Goal: Task Accomplishment & Management: Manage account settings

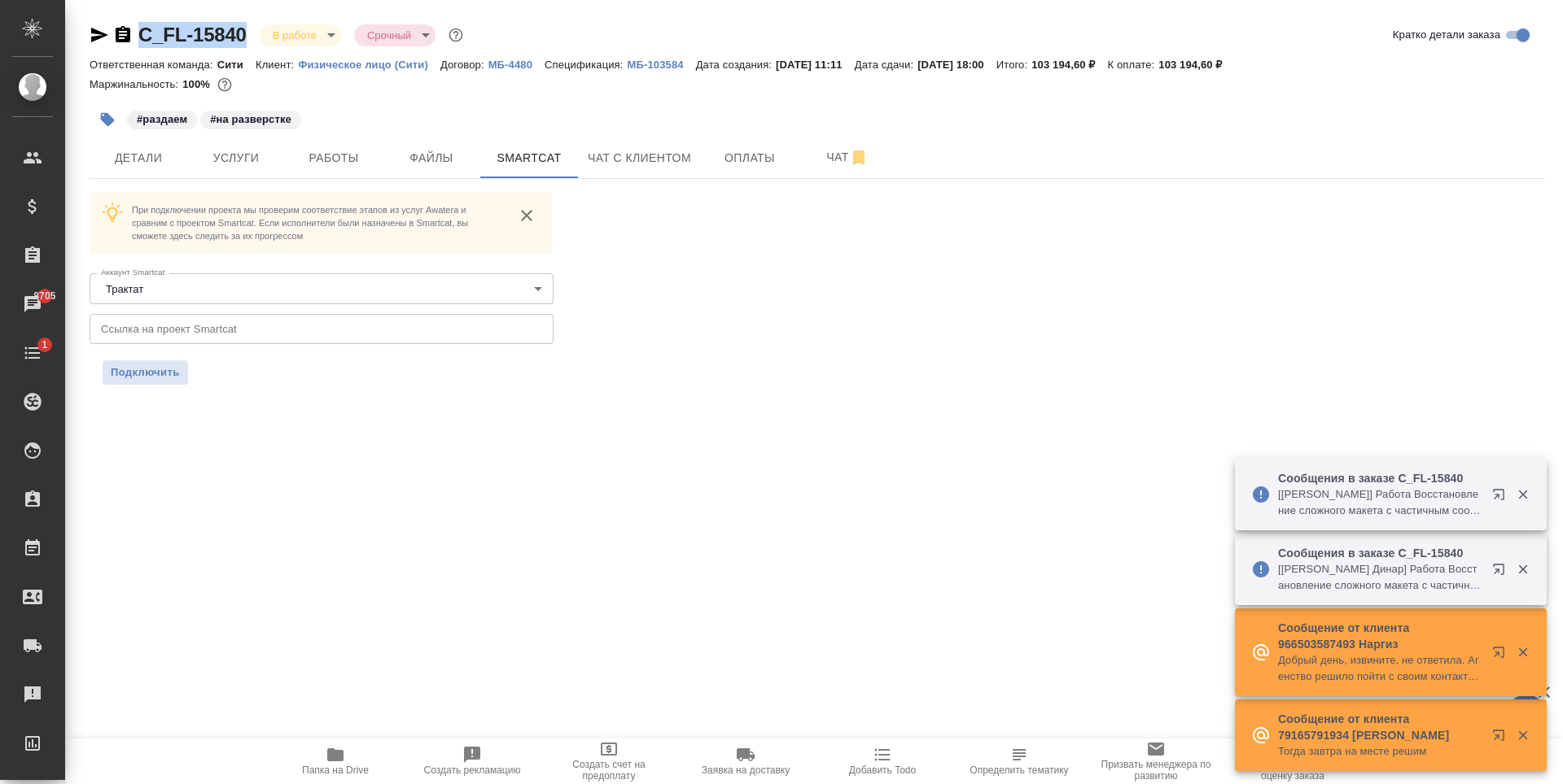
drag, startPoint x: 136, startPoint y: 52, endPoint x: 243, endPoint y: 47, distance: 107.1
click at [243, 47] on div "C_FL-15840 В работе inProgress Срочный urgent Кратко детали заказа" at bounding box center [816, 38] width 1455 height 33
copy link "C_FL-15840"
click at [215, 315] on input "text" at bounding box center [321, 328] width 464 height 29
click at [162, 375] on span "Подключить" at bounding box center [146, 372] width 69 height 16
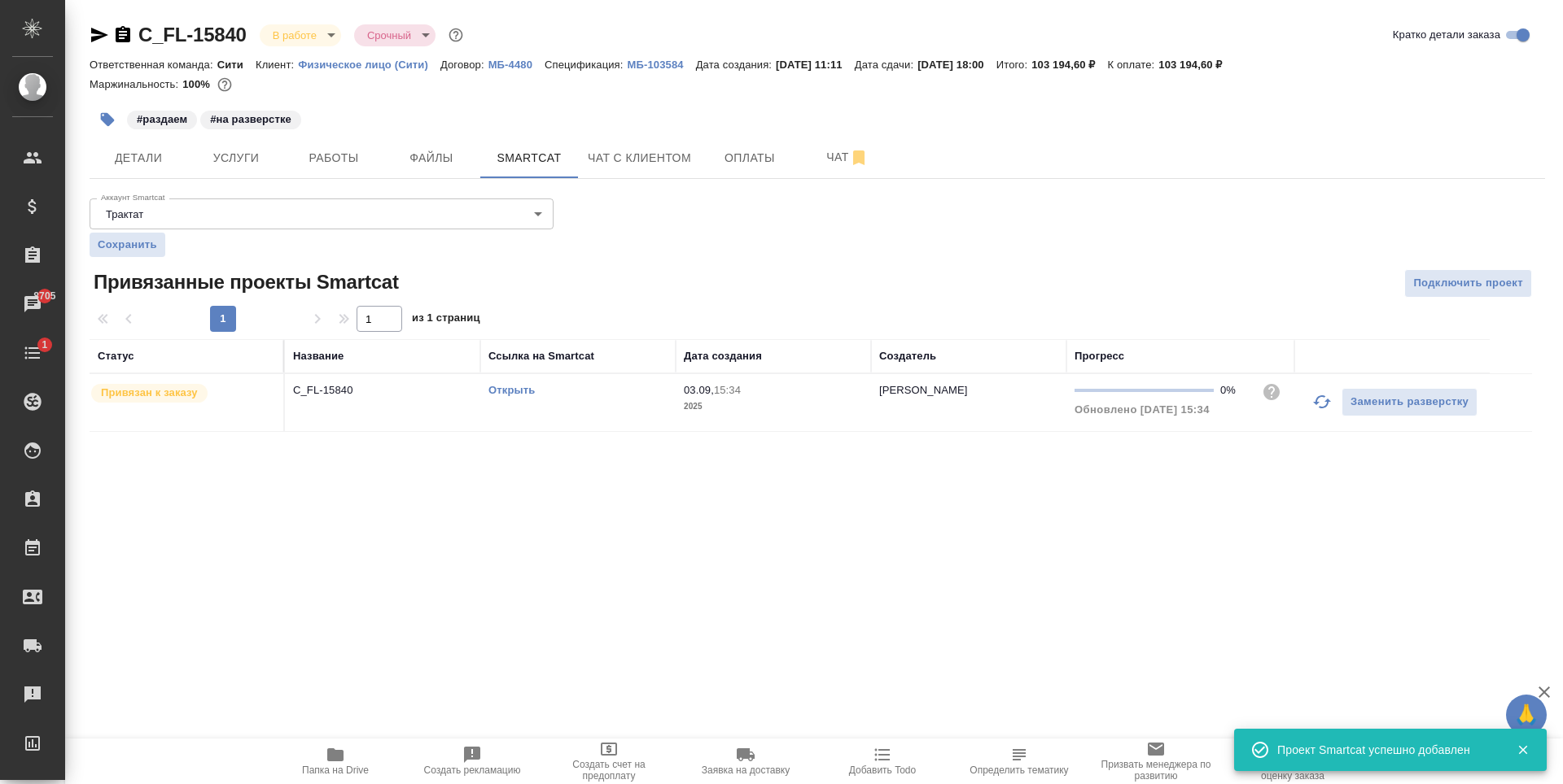
click at [861, 534] on div ".cls-1 fill:#fff; AWATERA Zaytseva Svetlana Клиенты Спецификации Заказы 8705 Ча…" at bounding box center [781, 392] width 1563 height 784
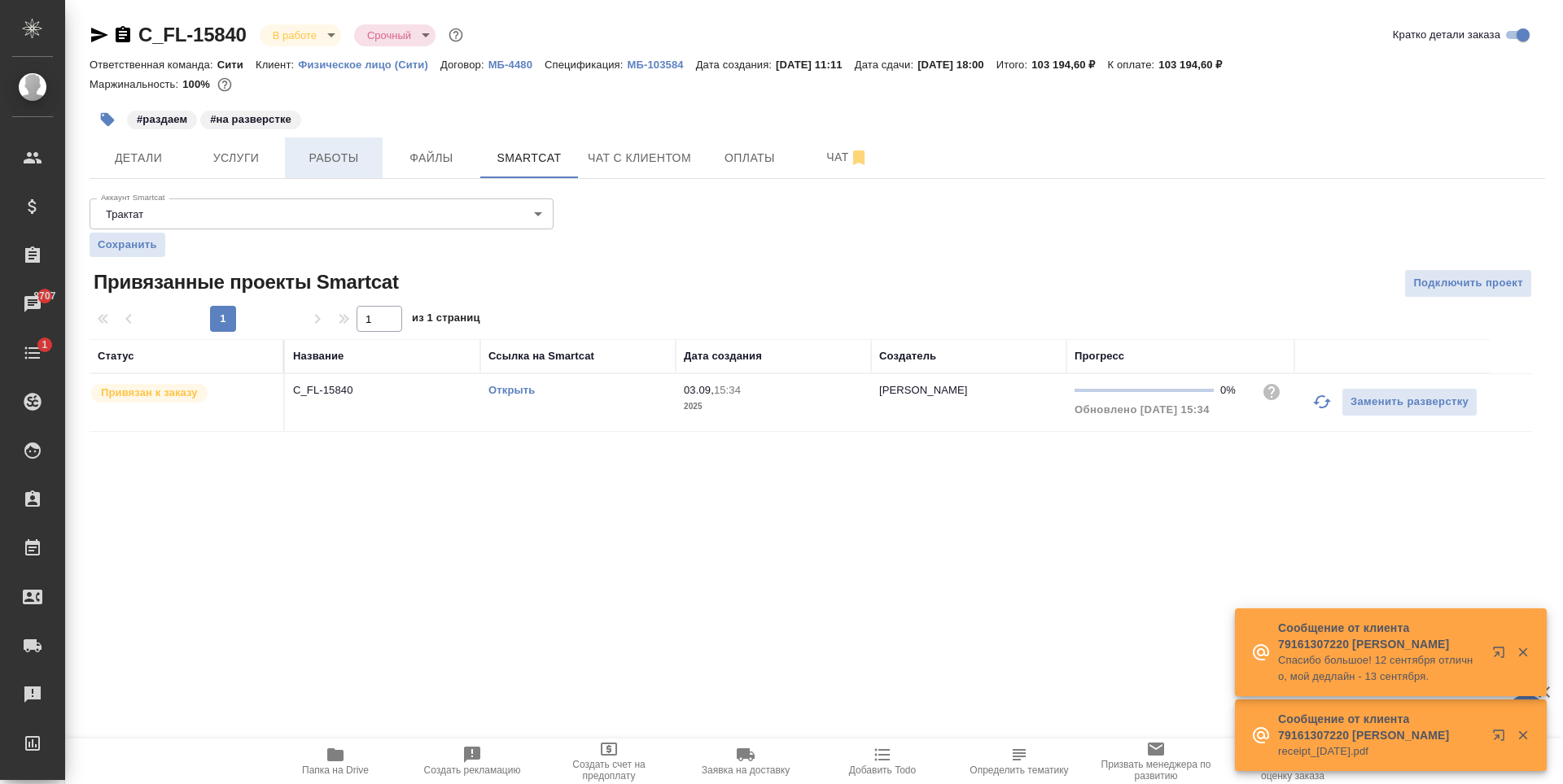
click at [294, 161] on button "Работы" at bounding box center [333, 157] width 98 height 40
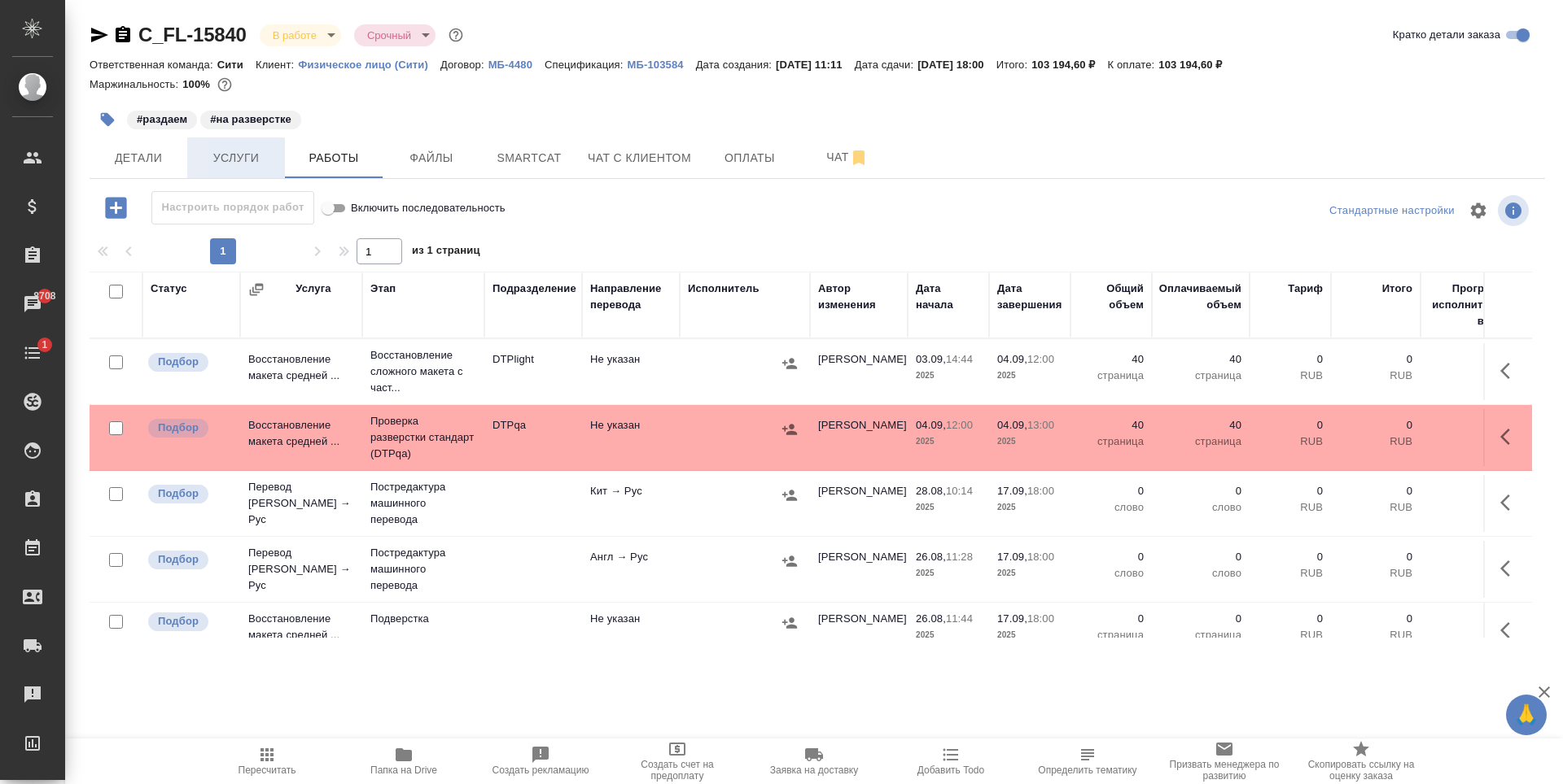
click at [217, 149] on span "Услуги" at bounding box center [236, 158] width 78 height 20
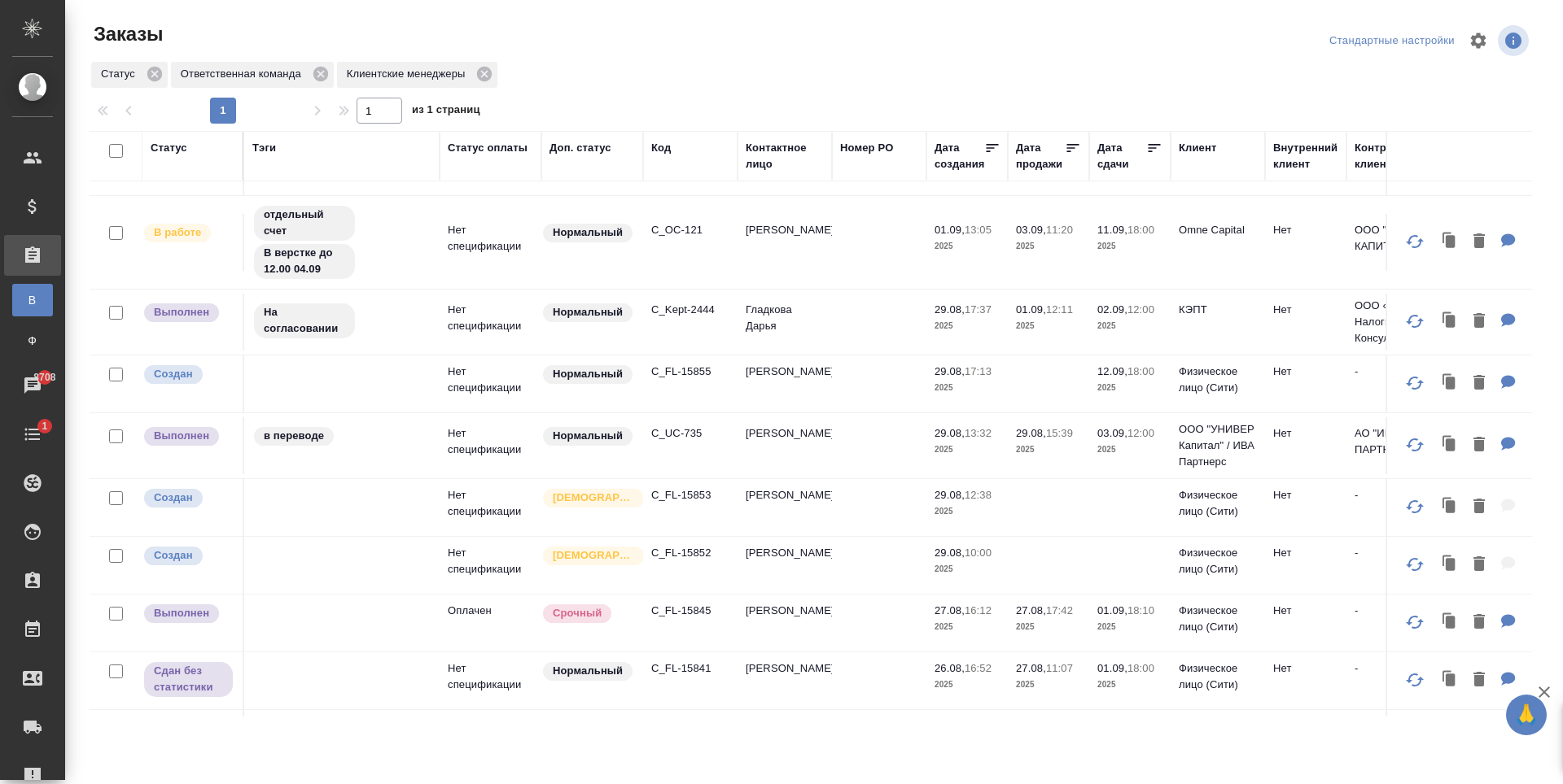
scroll to position [488, 0]
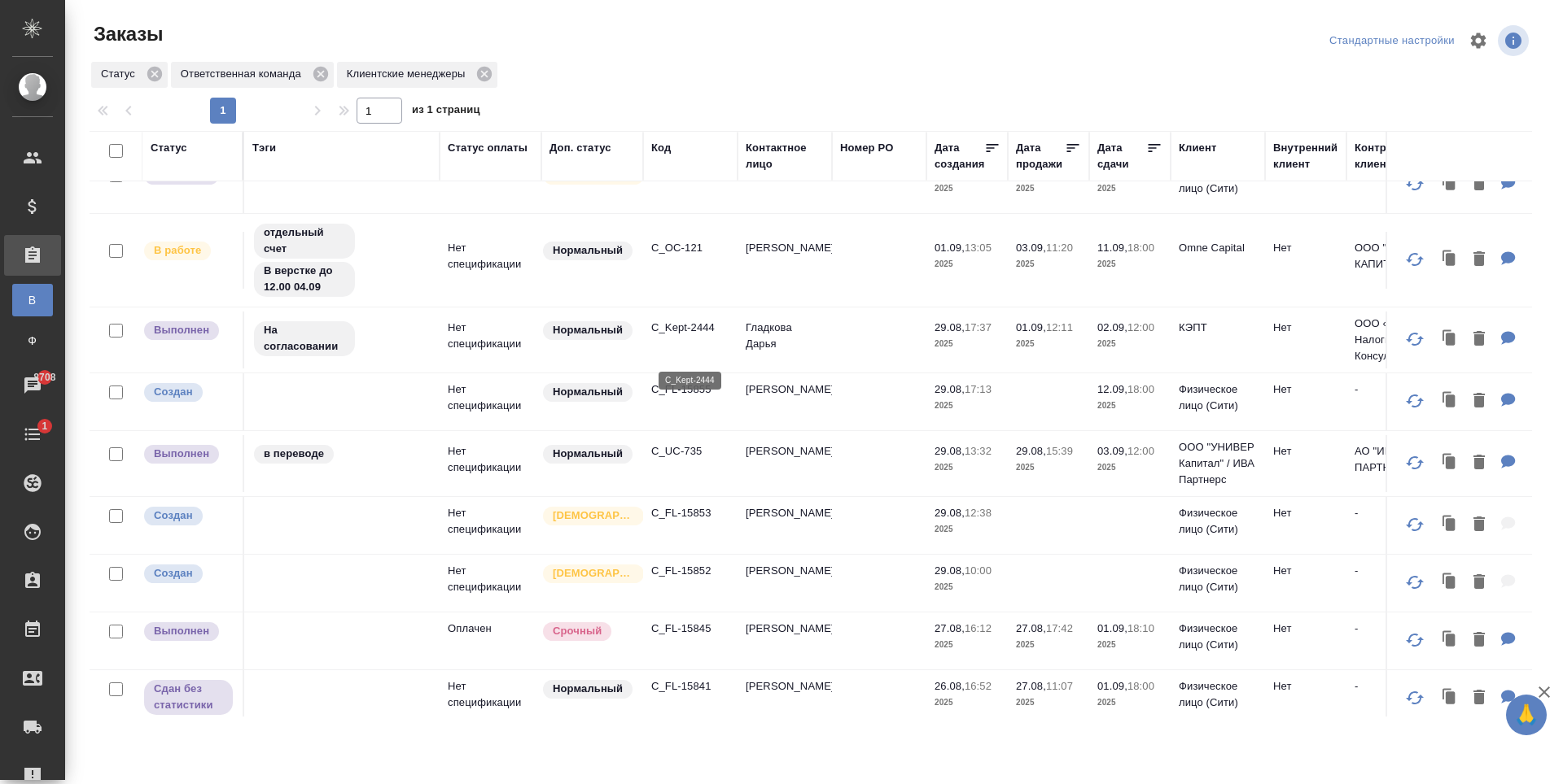
click at [695, 336] on p "C_Kept-2444" at bounding box center [690, 327] width 78 height 16
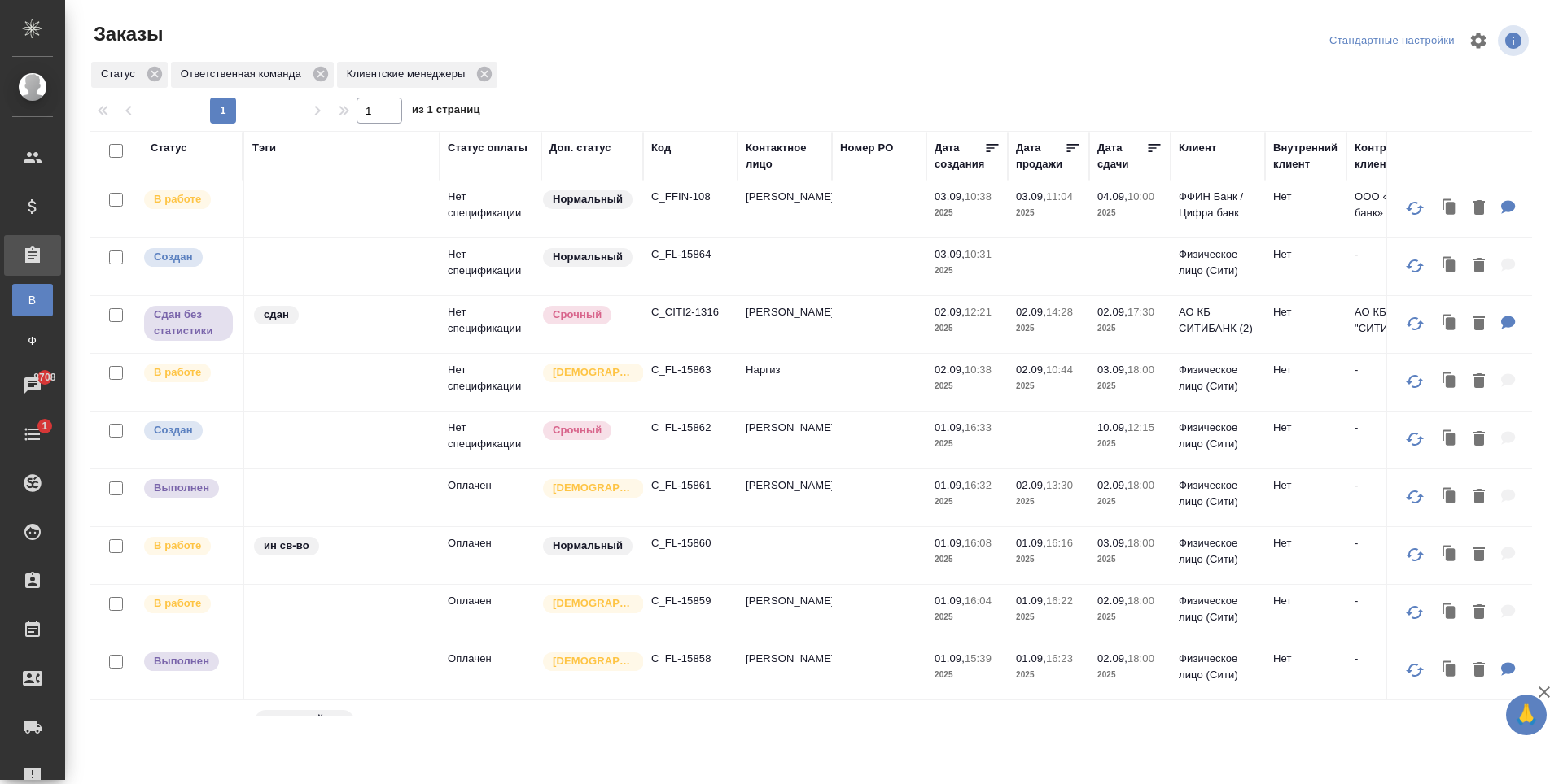
scroll to position [0, 0]
click at [686, 204] on p "C_FFIN-108" at bounding box center [690, 198] width 78 height 16
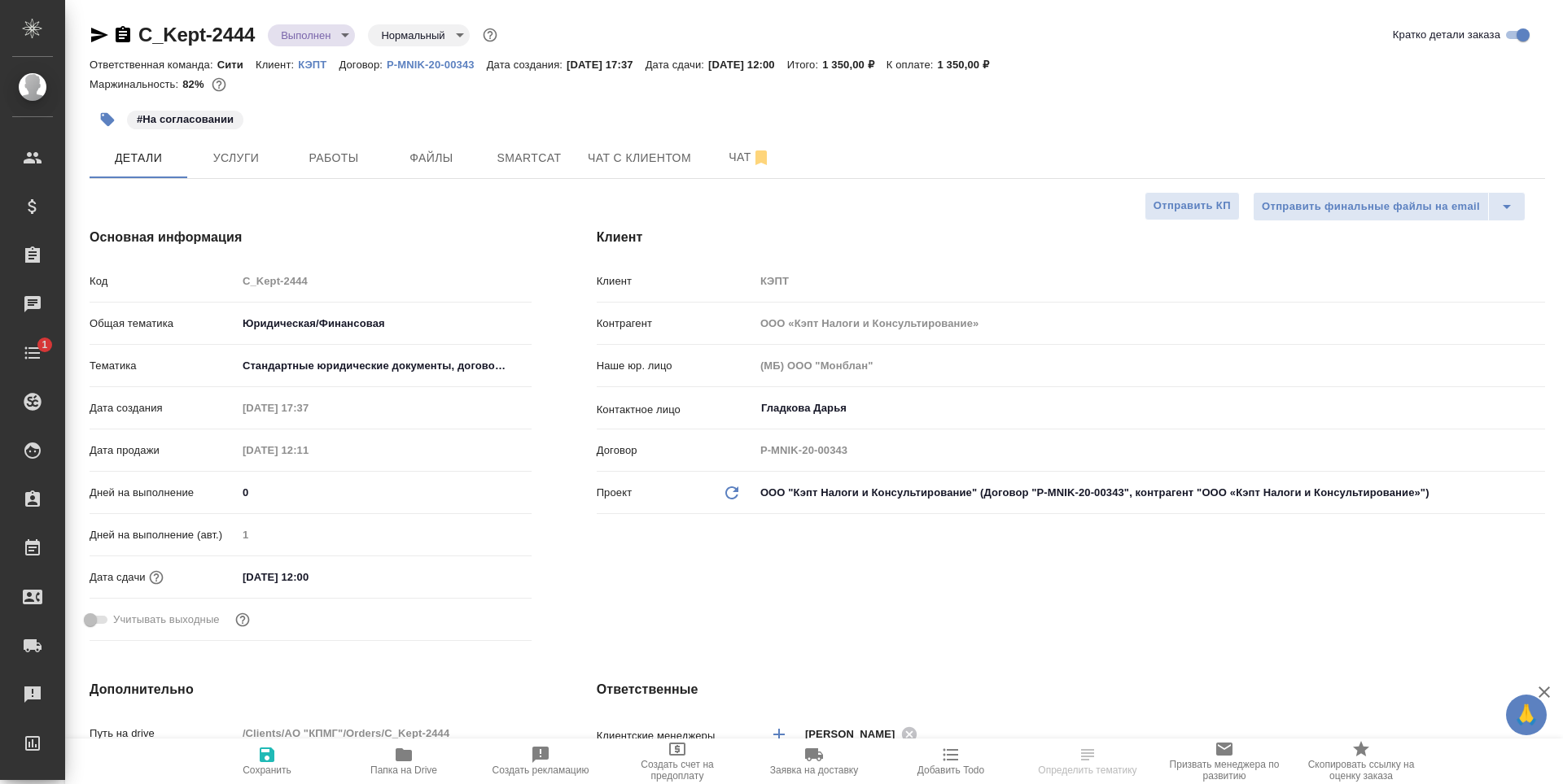
select select "RU"
type textarea "x"
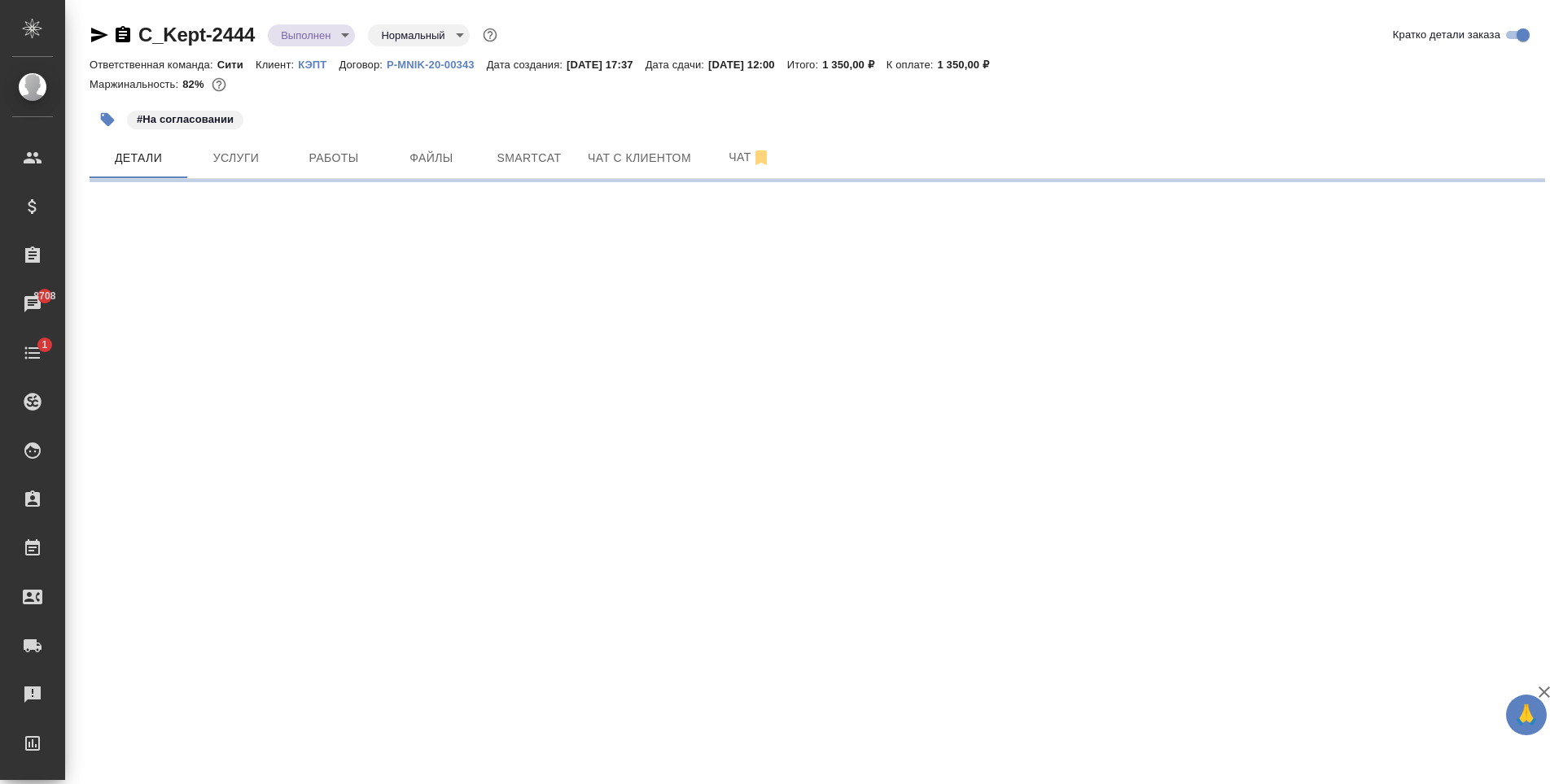
select select "RU"
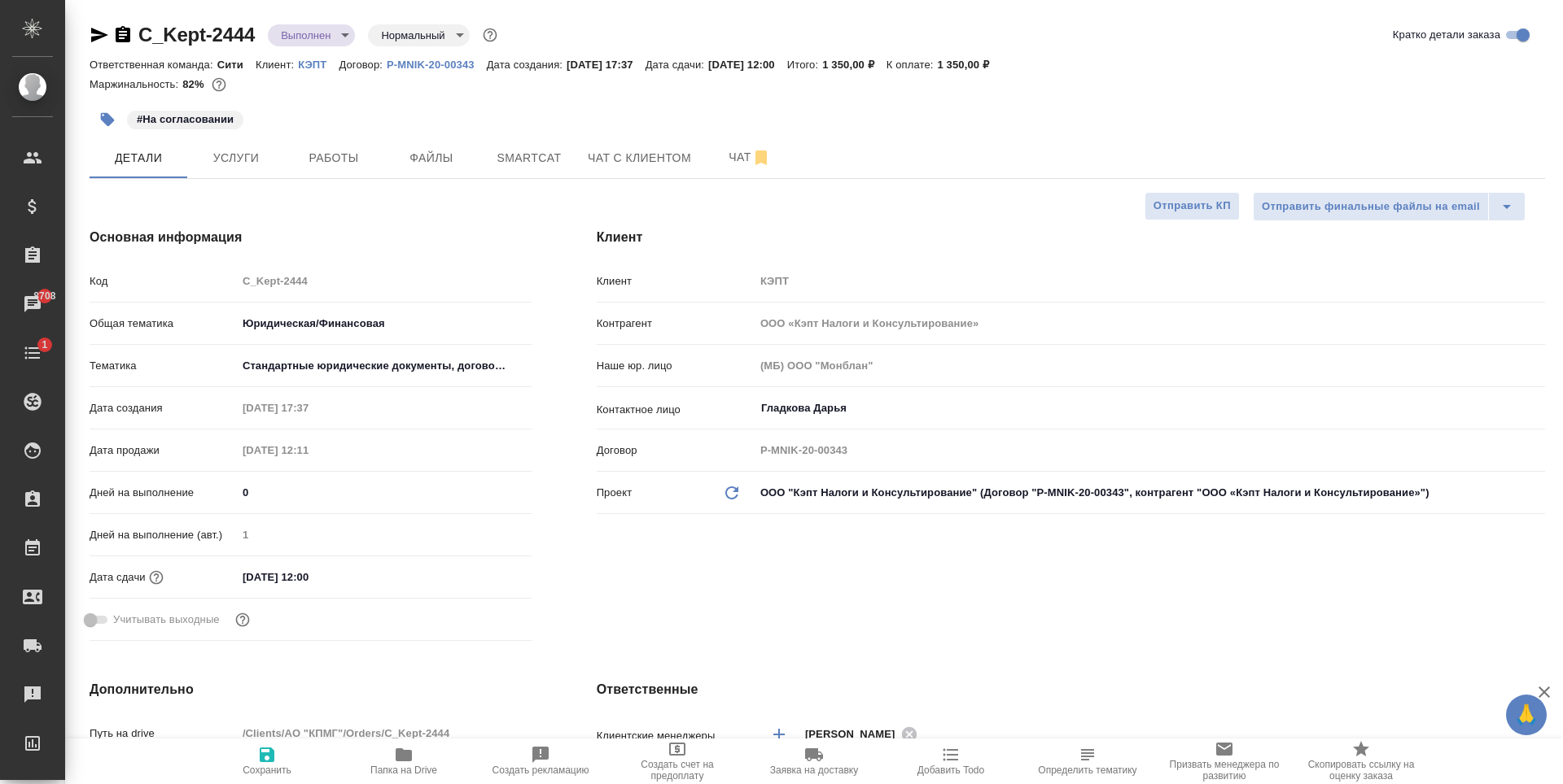
type textarea "x"
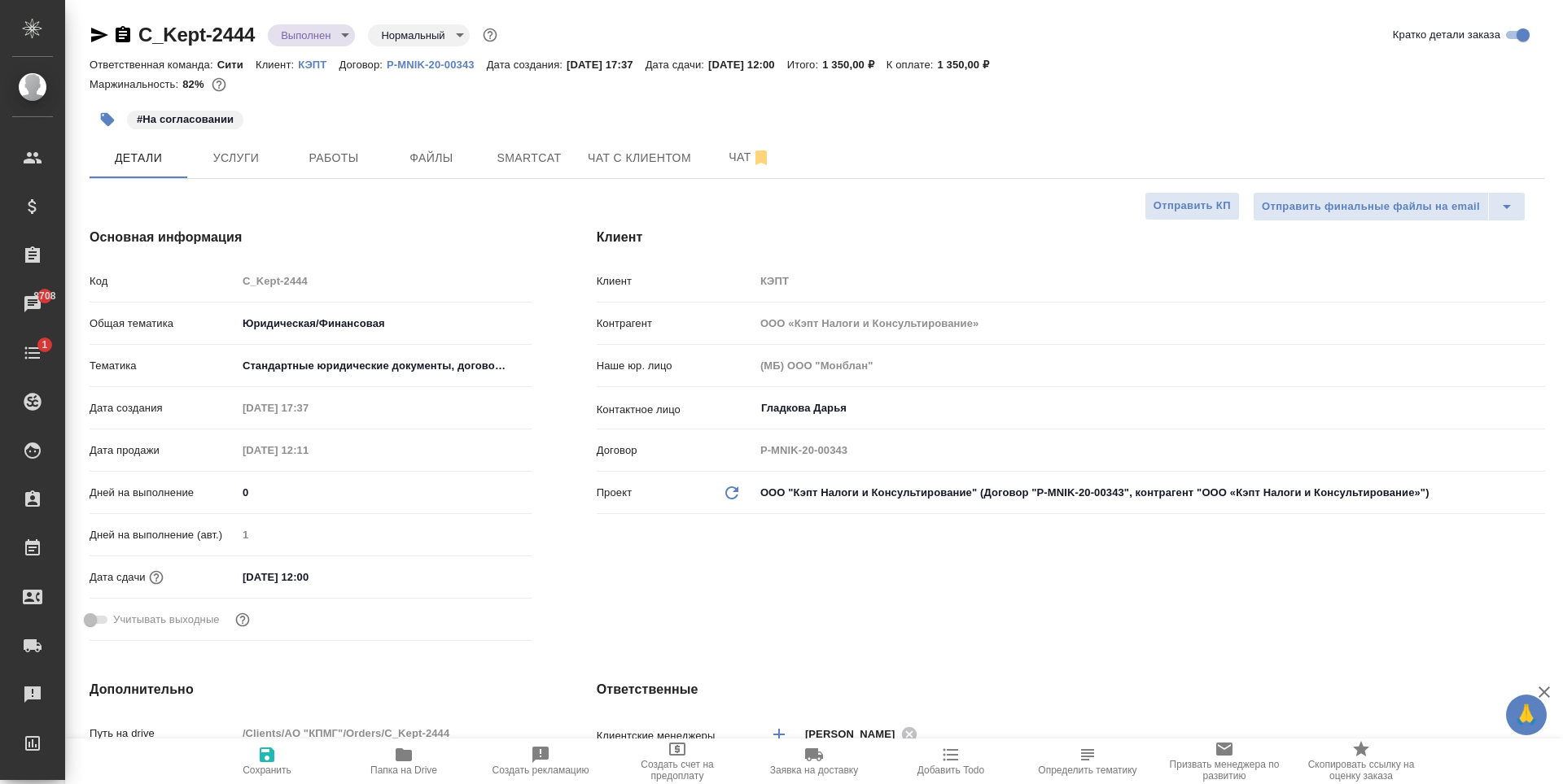
type textarea "x"
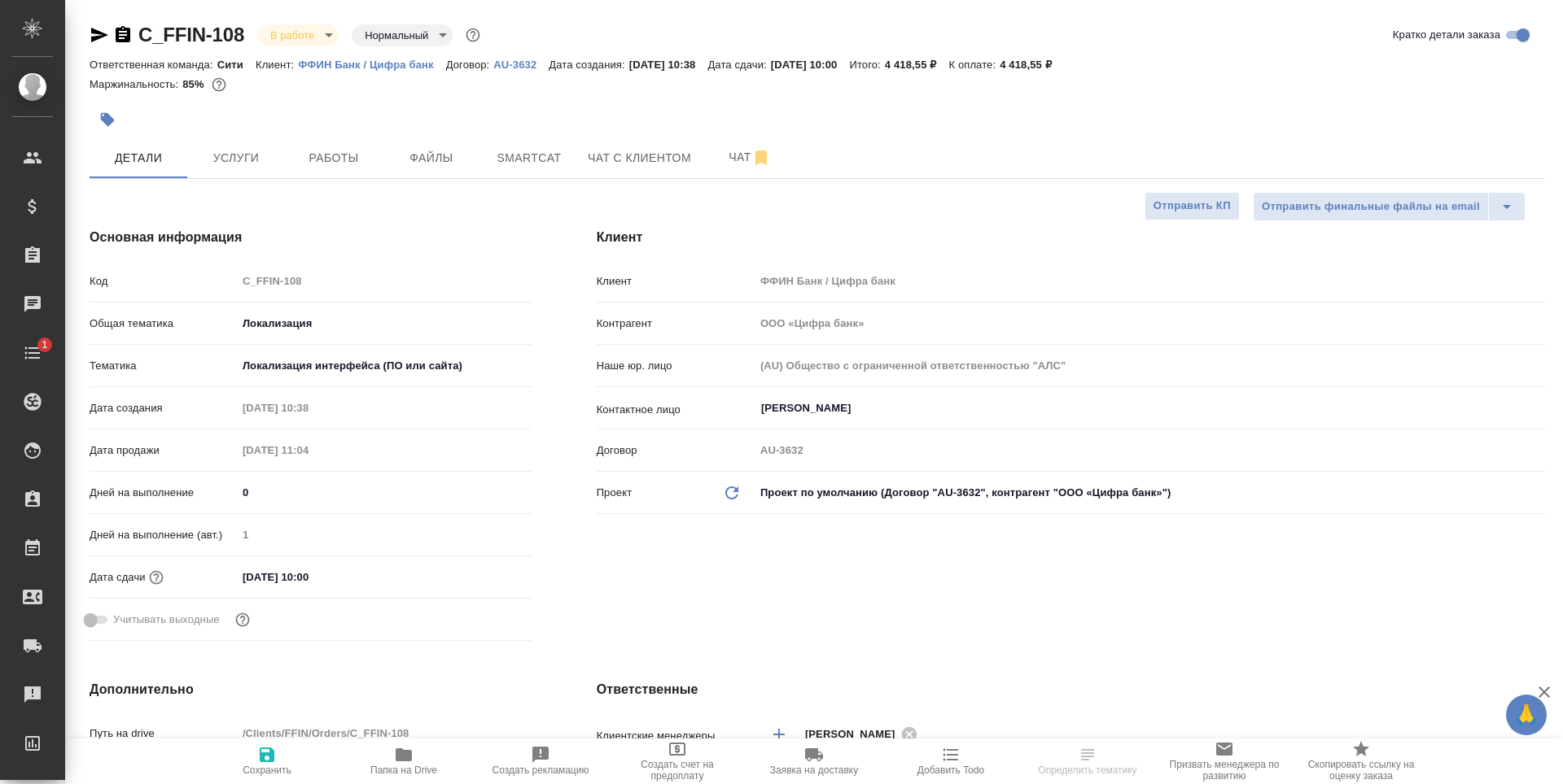
select select "RU"
click at [297, 155] on span "Работы" at bounding box center [333, 158] width 78 height 20
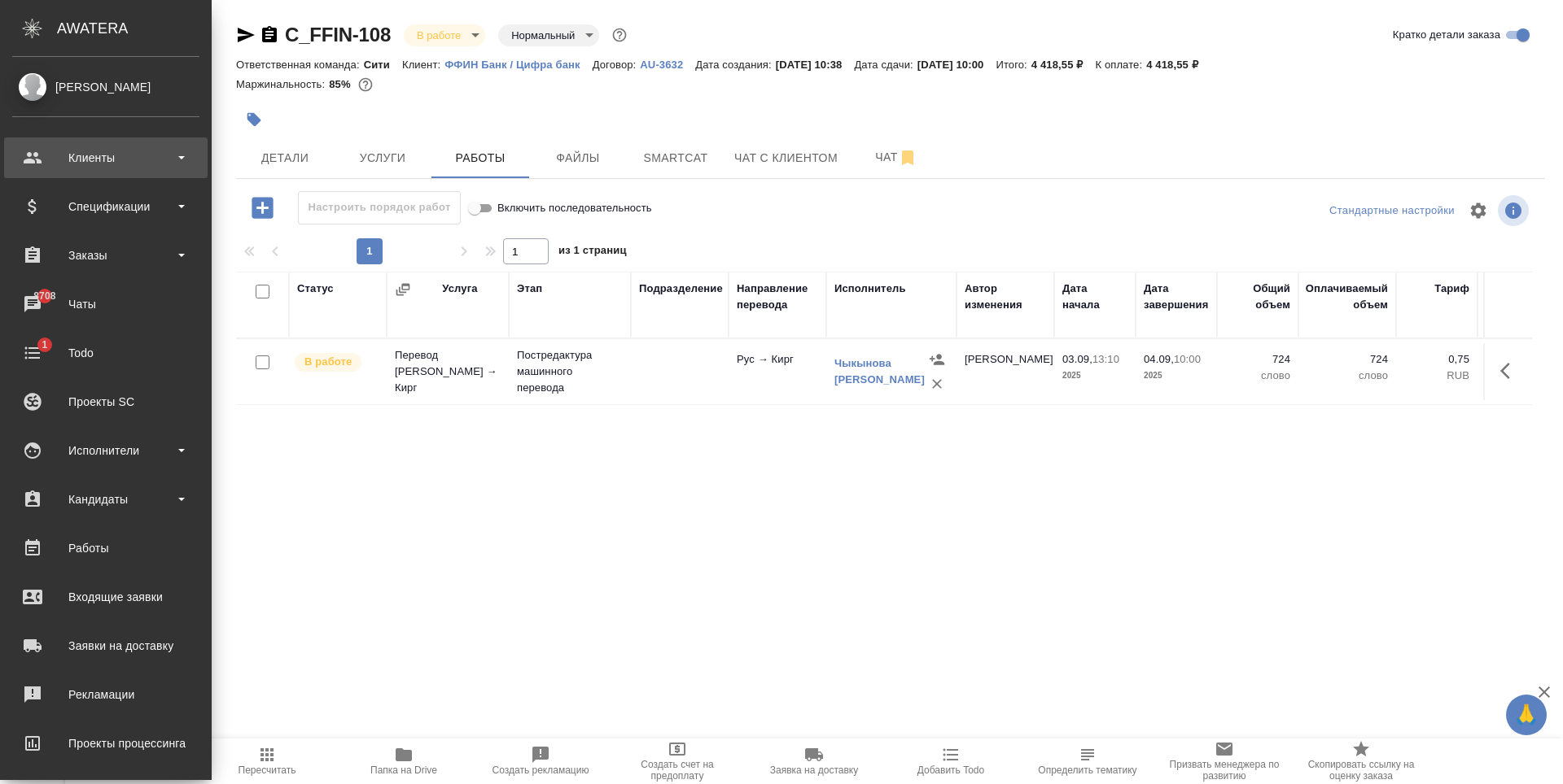
click at [62, 163] on div "Клиенты" at bounding box center [106, 157] width 187 height 24
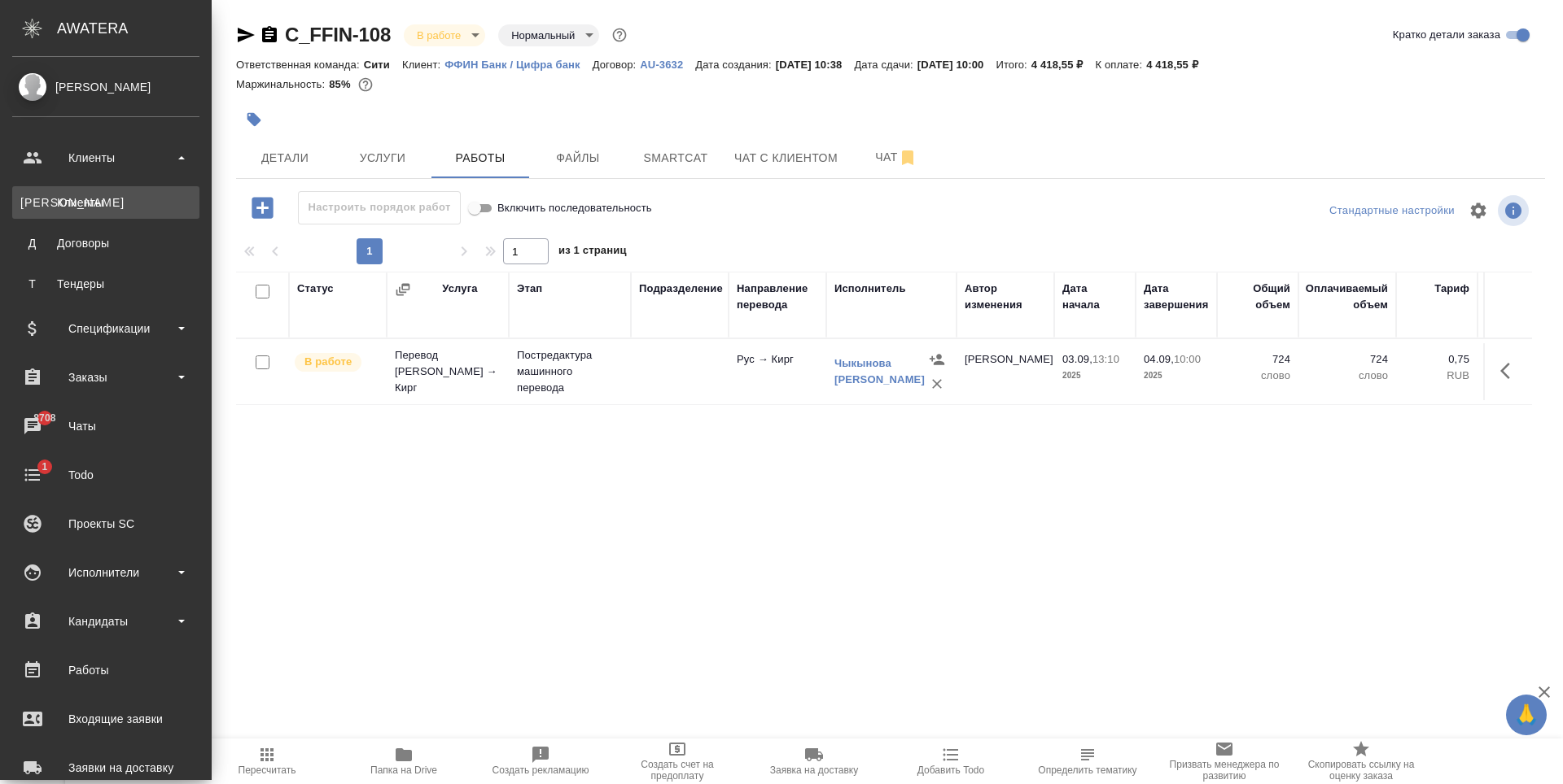
click at [77, 198] on div "Клиенты" at bounding box center [105, 202] width 171 height 16
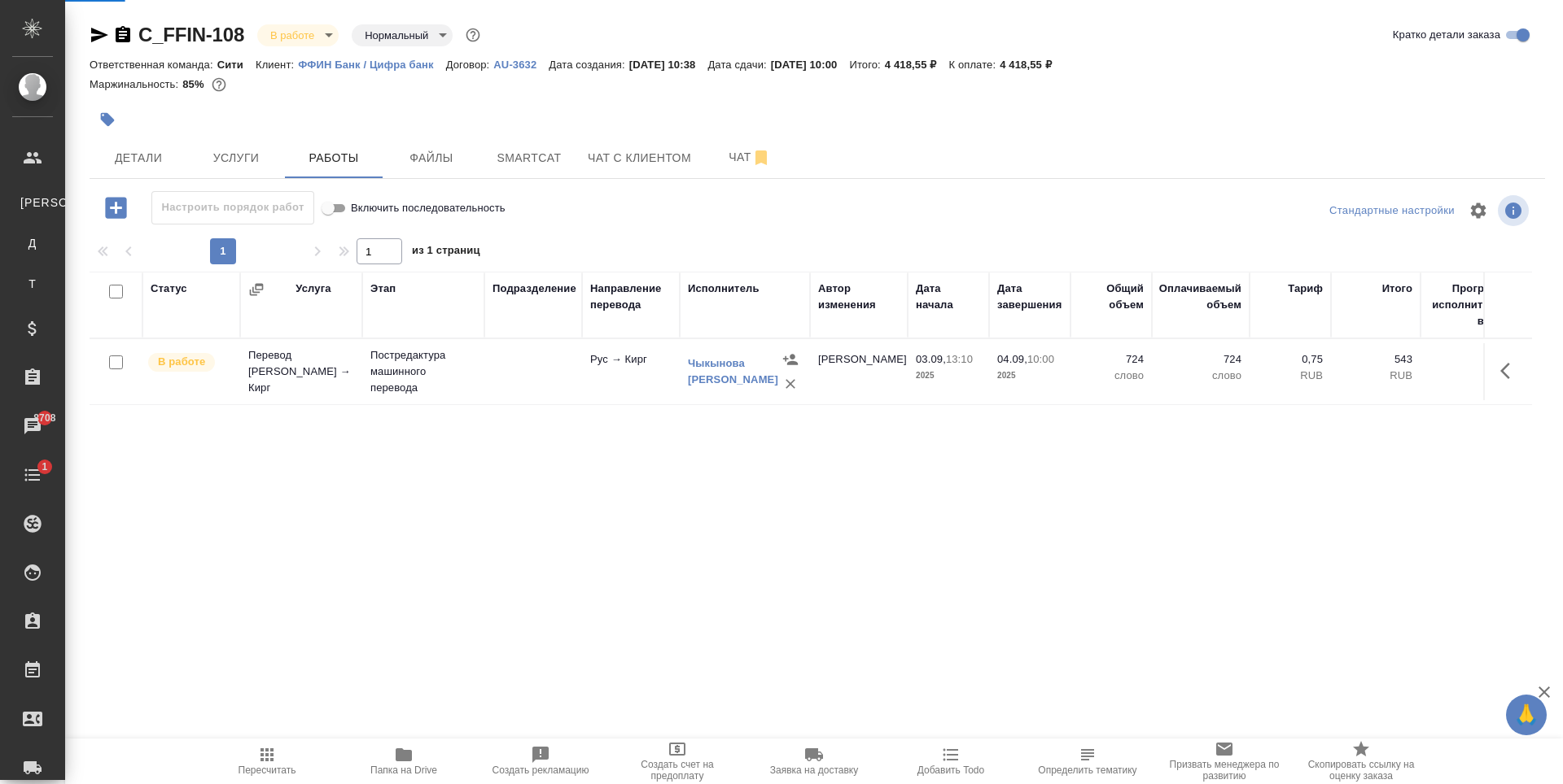
select select "RU"
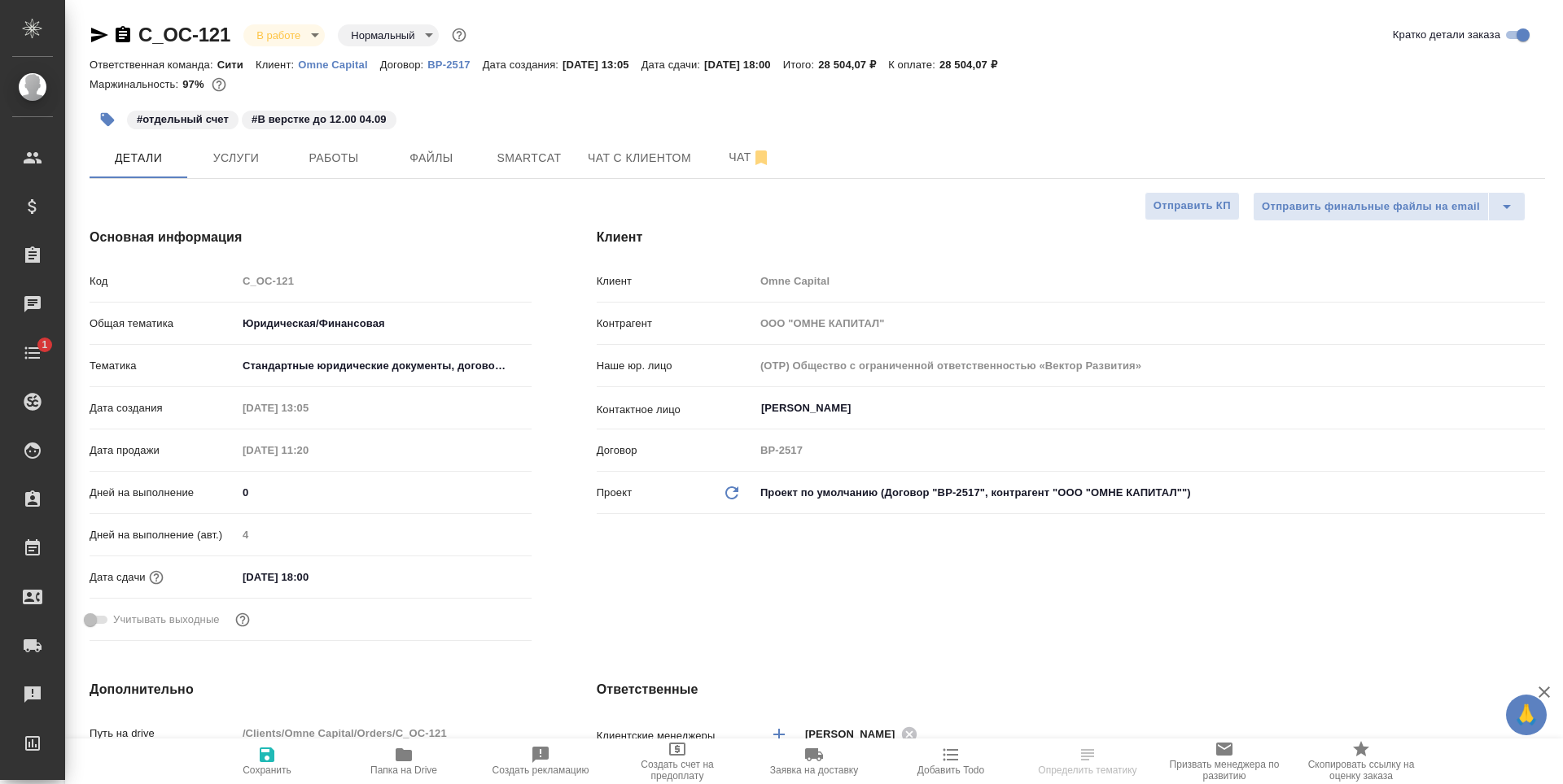
select select "RU"
